Goal: Transaction & Acquisition: Purchase product/service

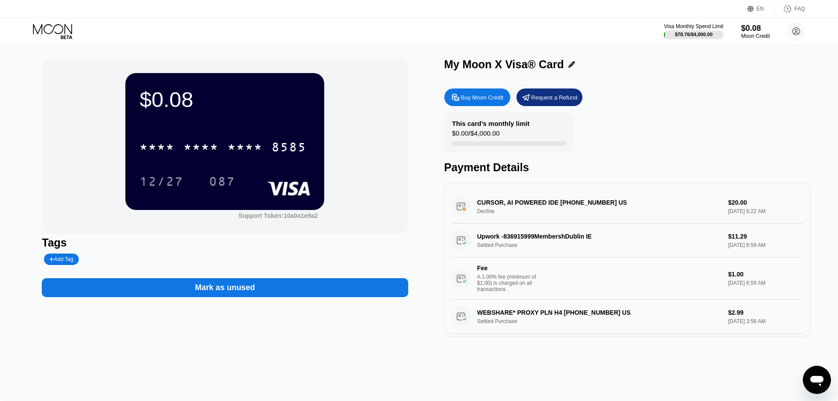
click at [48, 36] on icon at bounding box center [53, 31] width 41 height 15
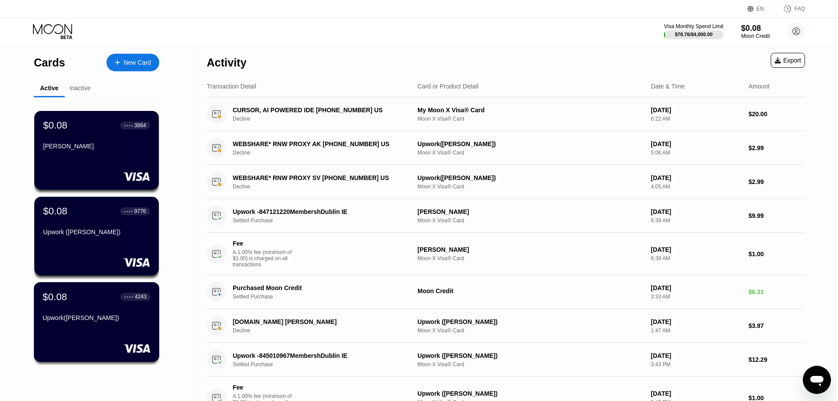
click at [119, 306] on div "$0.08 ● ● ● ● 4243 Upwork(Bruce Goodwin)" at bounding box center [97, 308] width 108 height 34
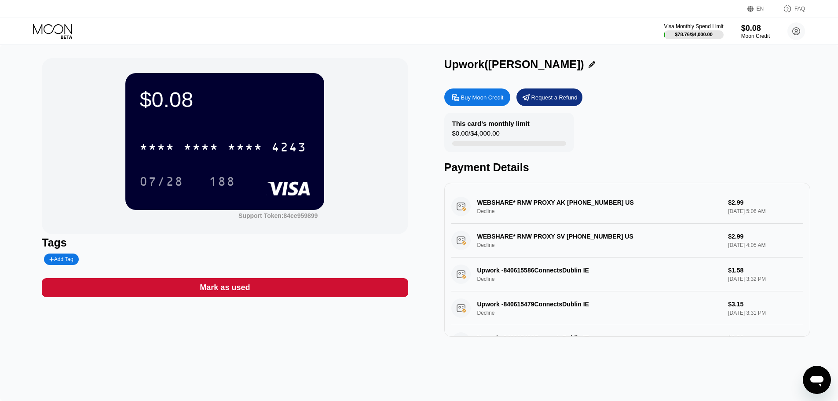
click at [471, 101] on div "Buy Moon Credit" at bounding box center [482, 97] width 43 height 7
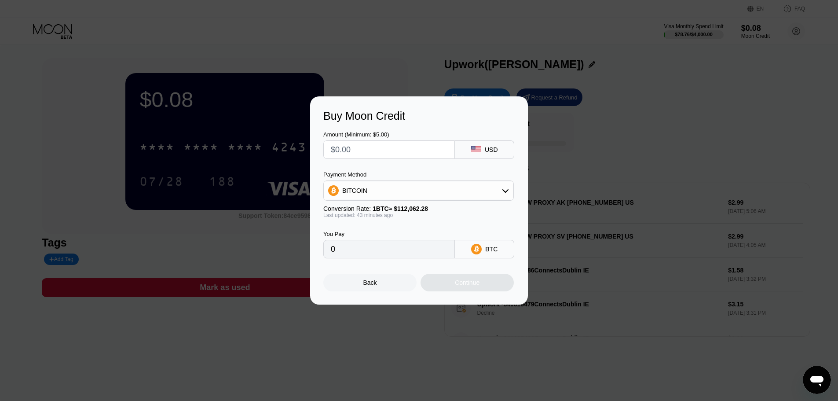
click at [387, 184] on div "BITCOIN" at bounding box center [419, 191] width 190 height 18
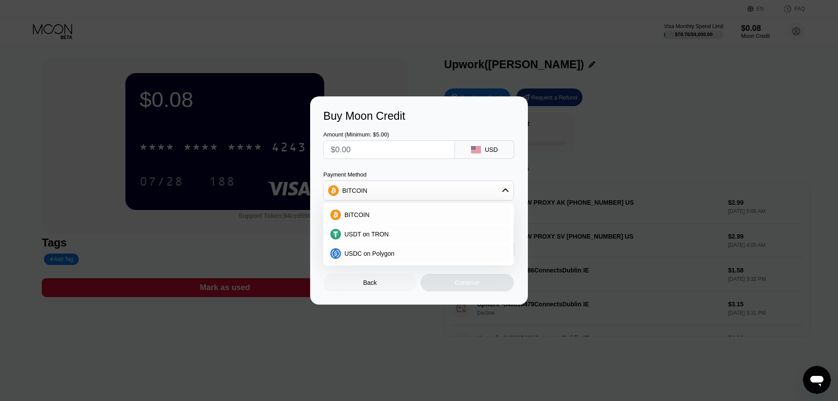
click at [391, 186] on div "BITCOIN" at bounding box center [419, 191] width 190 height 18
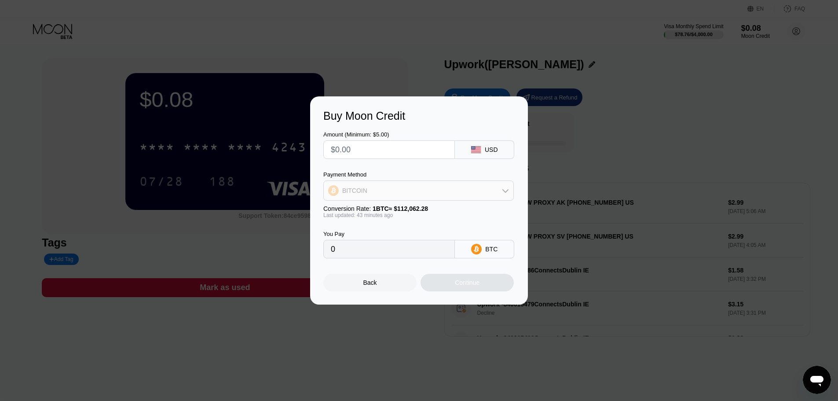
click at [372, 188] on div "BITCOIN" at bounding box center [419, 191] width 190 height 18
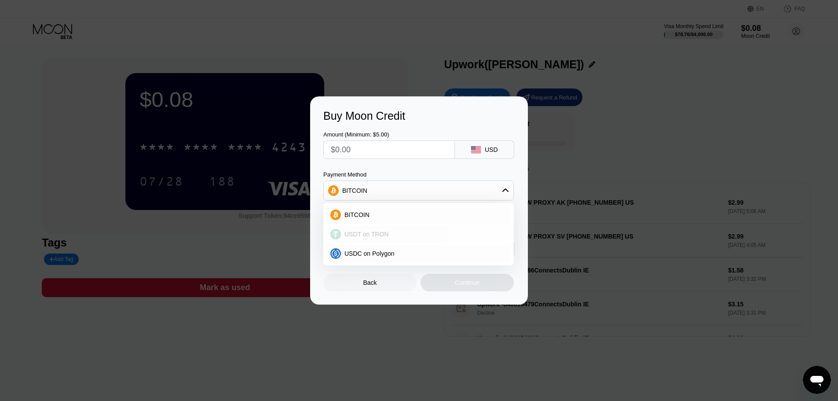
click at [386, 235] on div "USDT on TRON" at bounding box center [424, 234] width 166 height 7
type input "0.00"
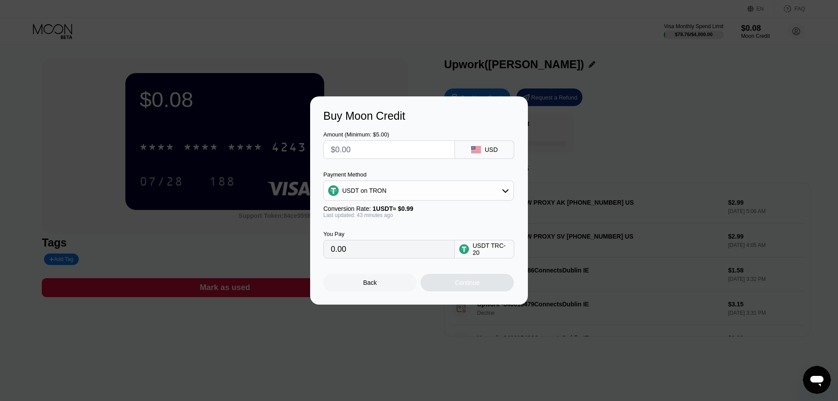
click at [401, 146] on input "text" at bounding box center [389, 150] width 117 height 18
type input "$6"
type input "6.06"
type input "$6"
click at [455, 286] on div "Continue" at bounding box center [467, 282] width 25 height 7
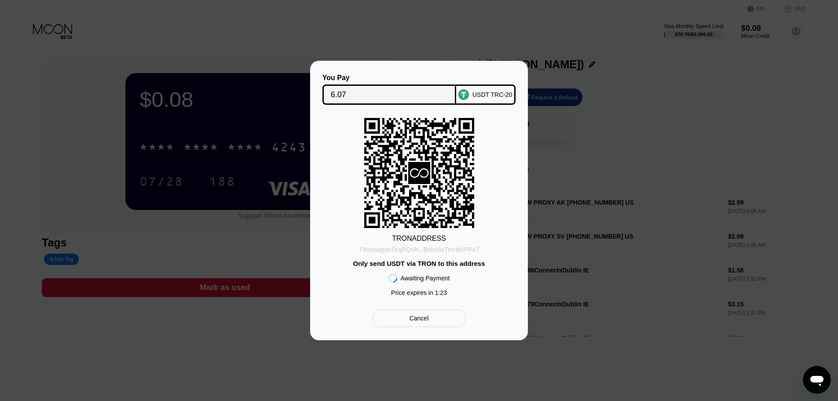
click at [417, 253] on div "TWduwguw7KqPQVh...BHrvSvTmH6vPPe7" at bounding box center [419, 249] width 121 height 7
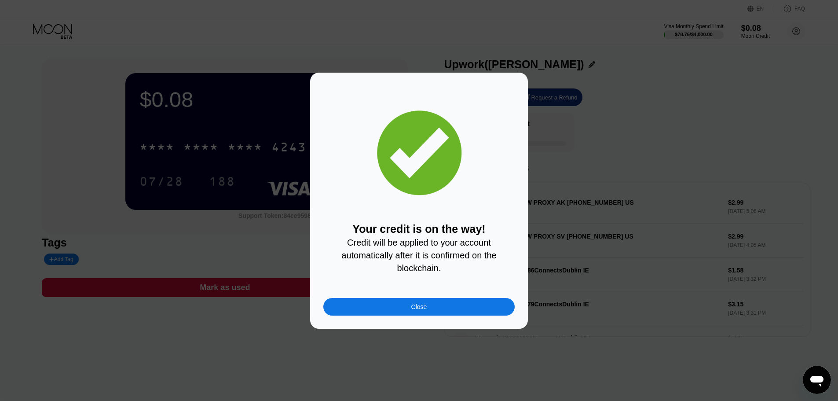
click at [430, 316] on div "Close" at bounding box center [418, 307] width 191 height 18
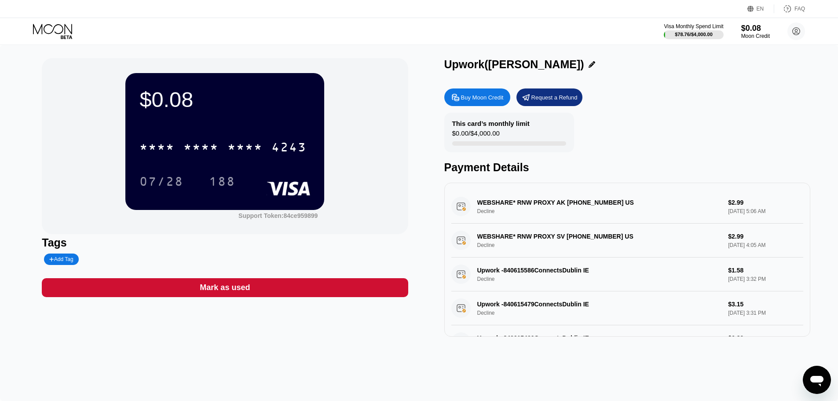
click at [248, 137] on div "* * * * * * * * * * * * 4243" at bounding box center [225, 144] width 171 height 30
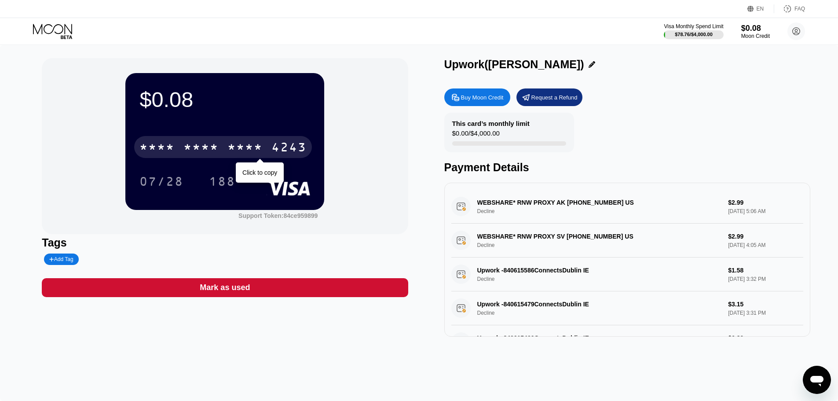
click at [250, 143] on div "* * * *" at bounding box center [245, 148] width 35 height 14
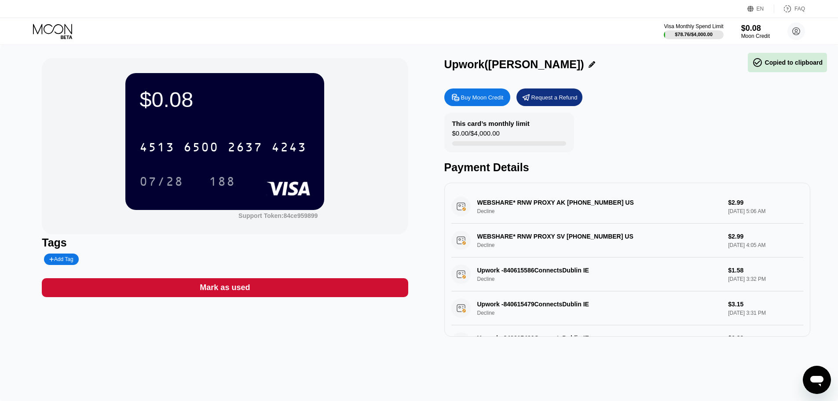
click at [319, 3] on div "EN Language Select an item Save FAQ" at bounding box center [419, 9] width 838 height 18
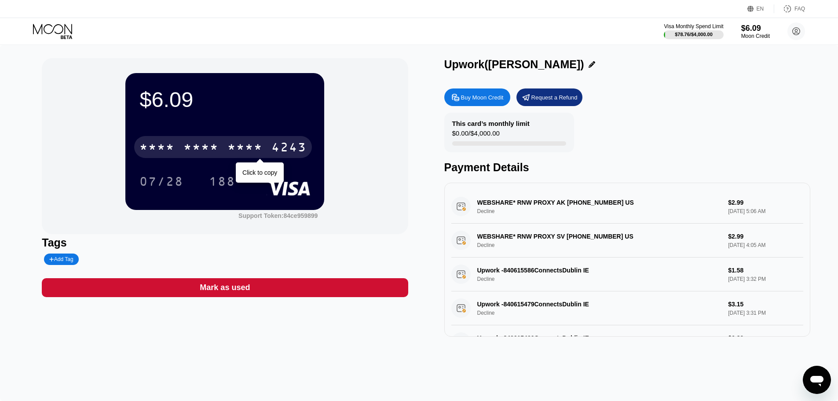
click at [223, 149] on div "* * * * * * * * * * * * 4243" at bounding box center [223, 147] width 178 height 22
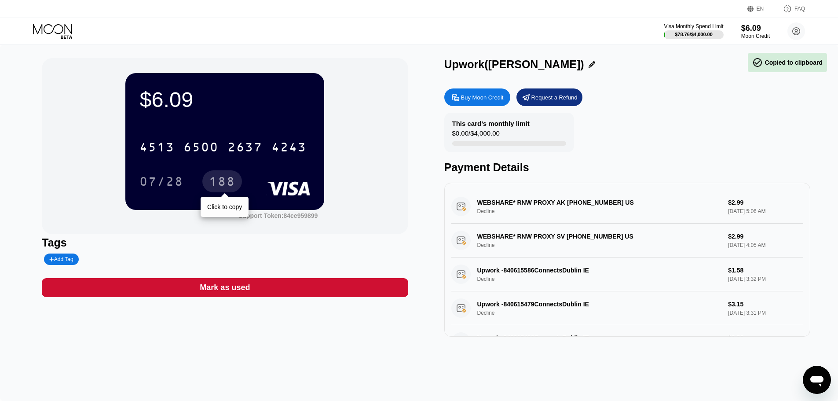
click at [162, 184] on div "07/28" at bounding box center [162, 183] width 44 height 14
click at [227, 183] on div "188" at bounding box center [222, 183] width 26 height 14
